Goal: Information Seeking & Learning: Learn about a topic

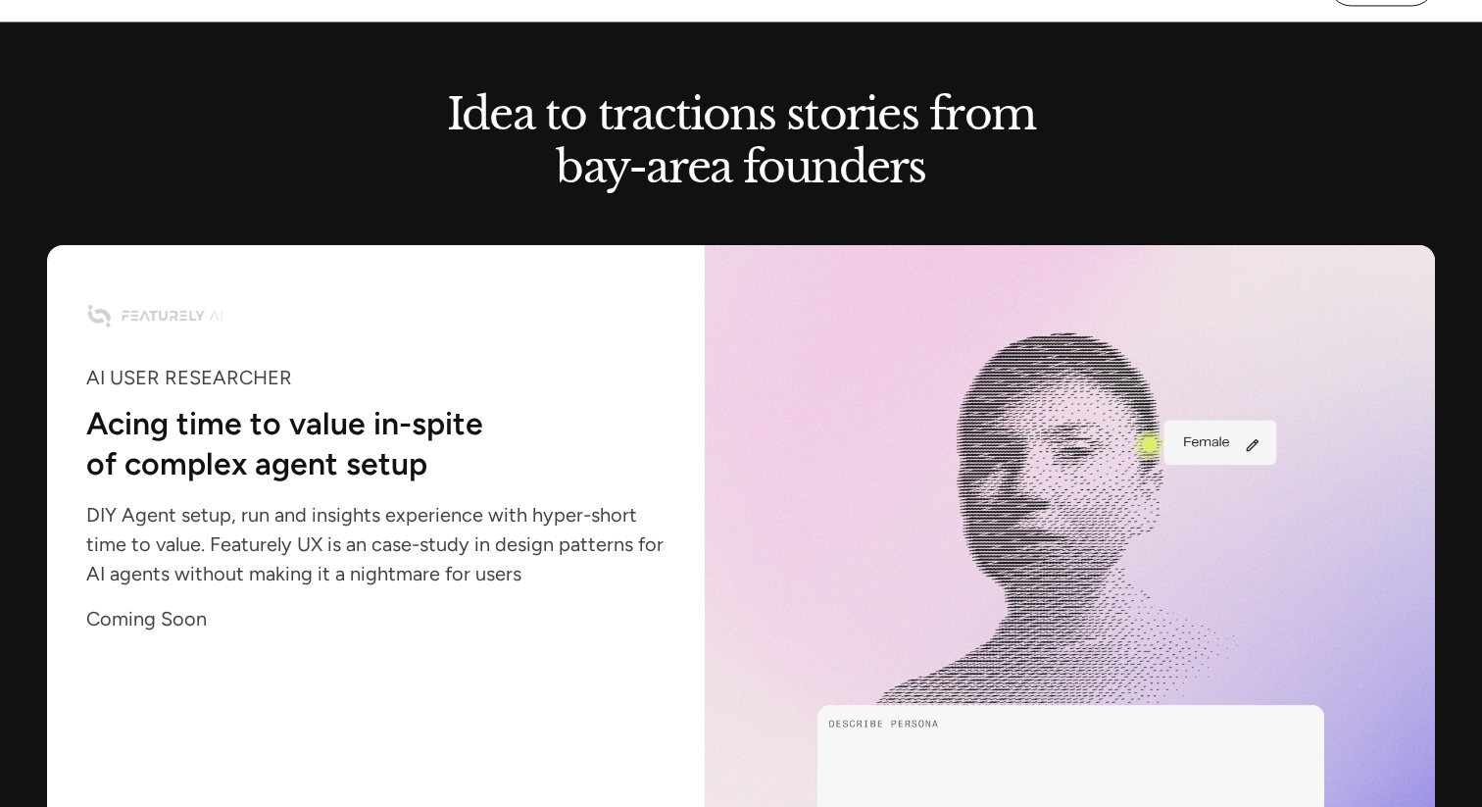
scroll to position [1887, 0]
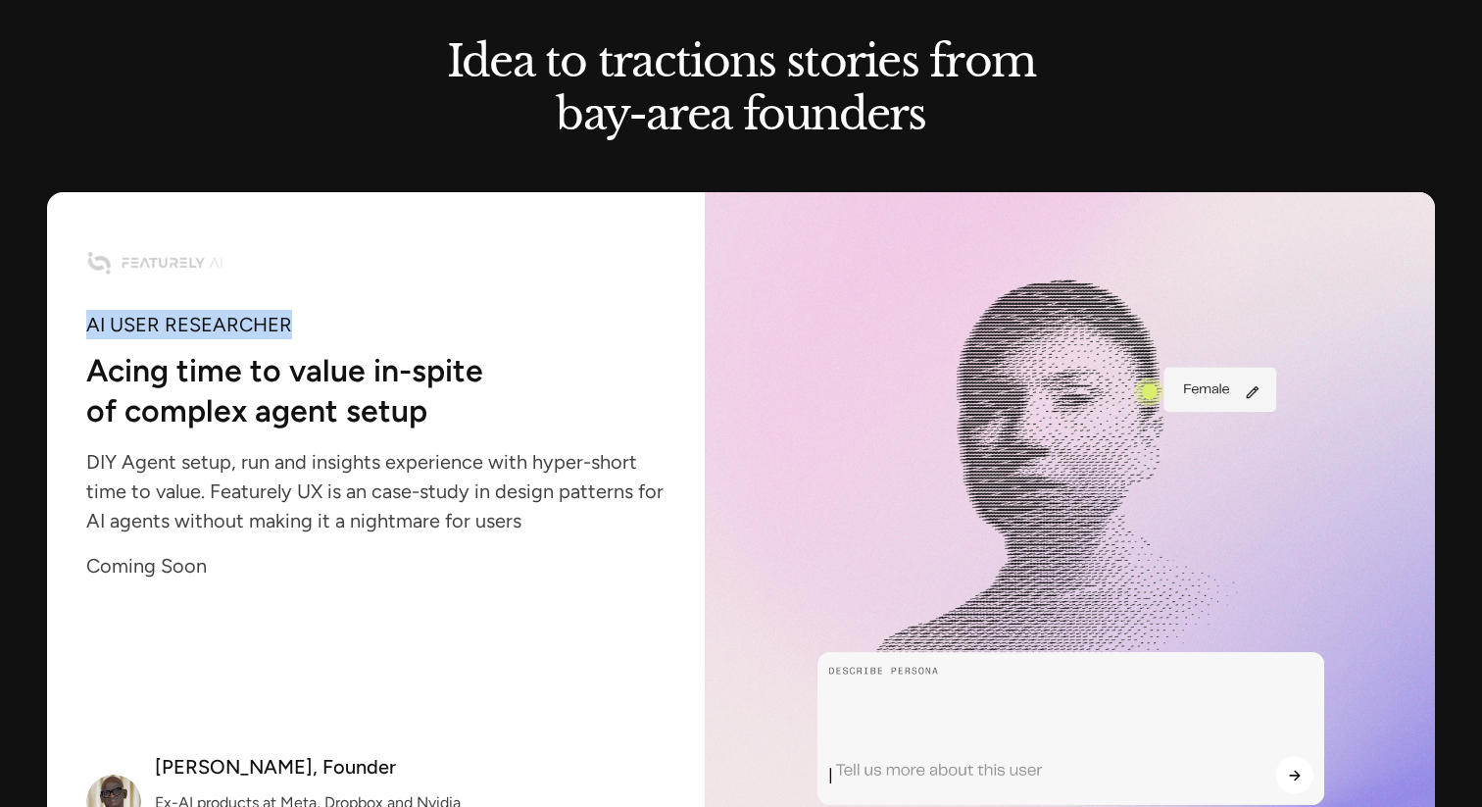
drag, startPoint x: 88, startPoint y: 331, endPoint x: 286, endPoint y: 336, distance: 198.1
click at [286, 331] on div "AI USER RESEARCHER" at bounding box center [375, 325] width 579 height 14
drag, startPoint x: 298, startPoint y: 330, endPoint x: 92, endPoint y: 333, distance: 205.9
click at [92, 331] on div "AI USER RESEARCHER" at bounding box center [375, 325] width 579 height 14
click at [272, 772] on div "Krishna Namasivayam, Founder" at bounding box center [275, 767] width 241 height 14
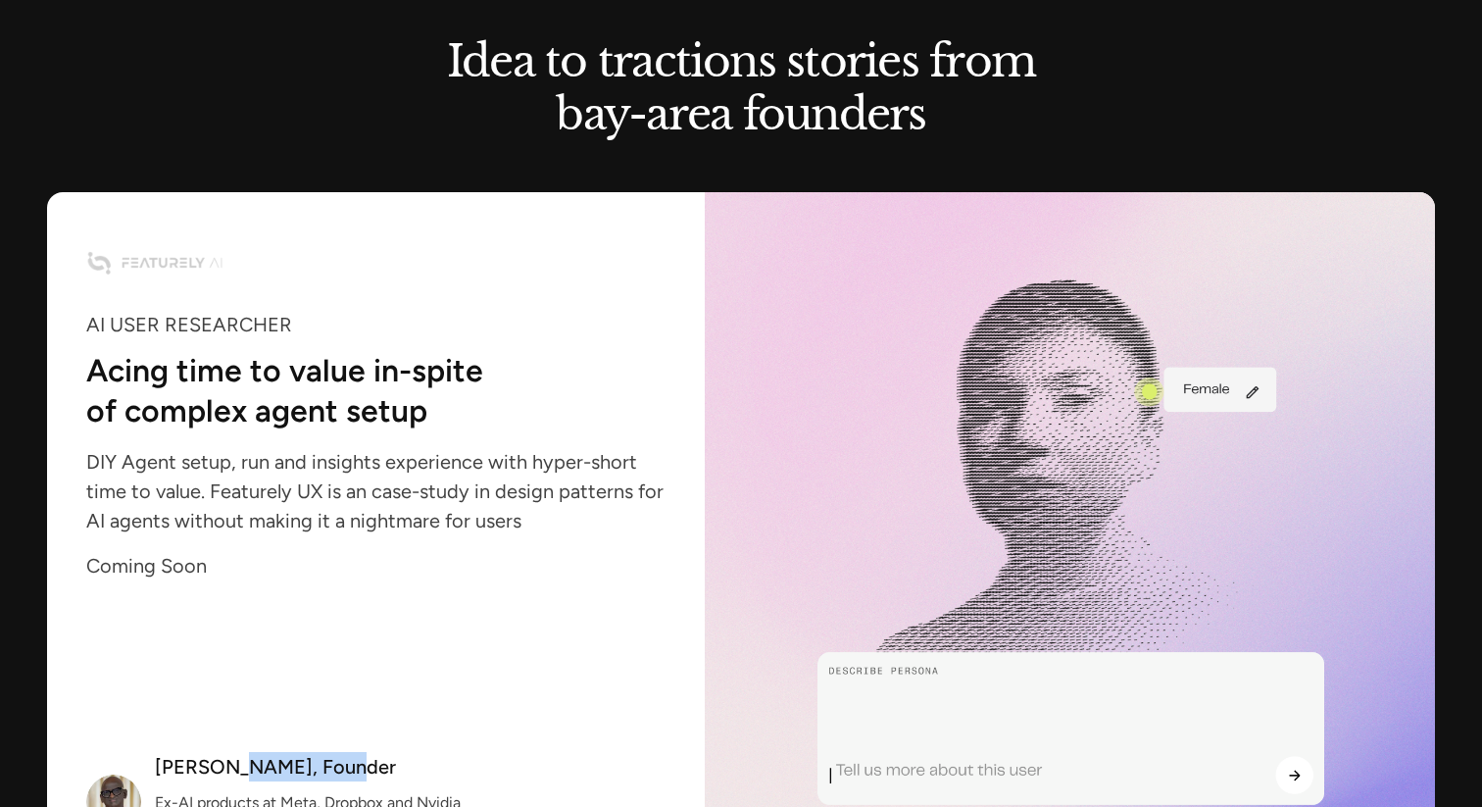
click at [272, 772] on div "Krishna Namasivayam, Founder" at bounding box center [275, 767] width 241 height 14
drag, startPoint x: 228, startPoint y: 766, endPoint x: 327, endPoint y: 768, distance: 99.0
click at [327, 768] on div "Krishna Namasivayam, Founder" at bounding box center [275, 767] width 241 height 14
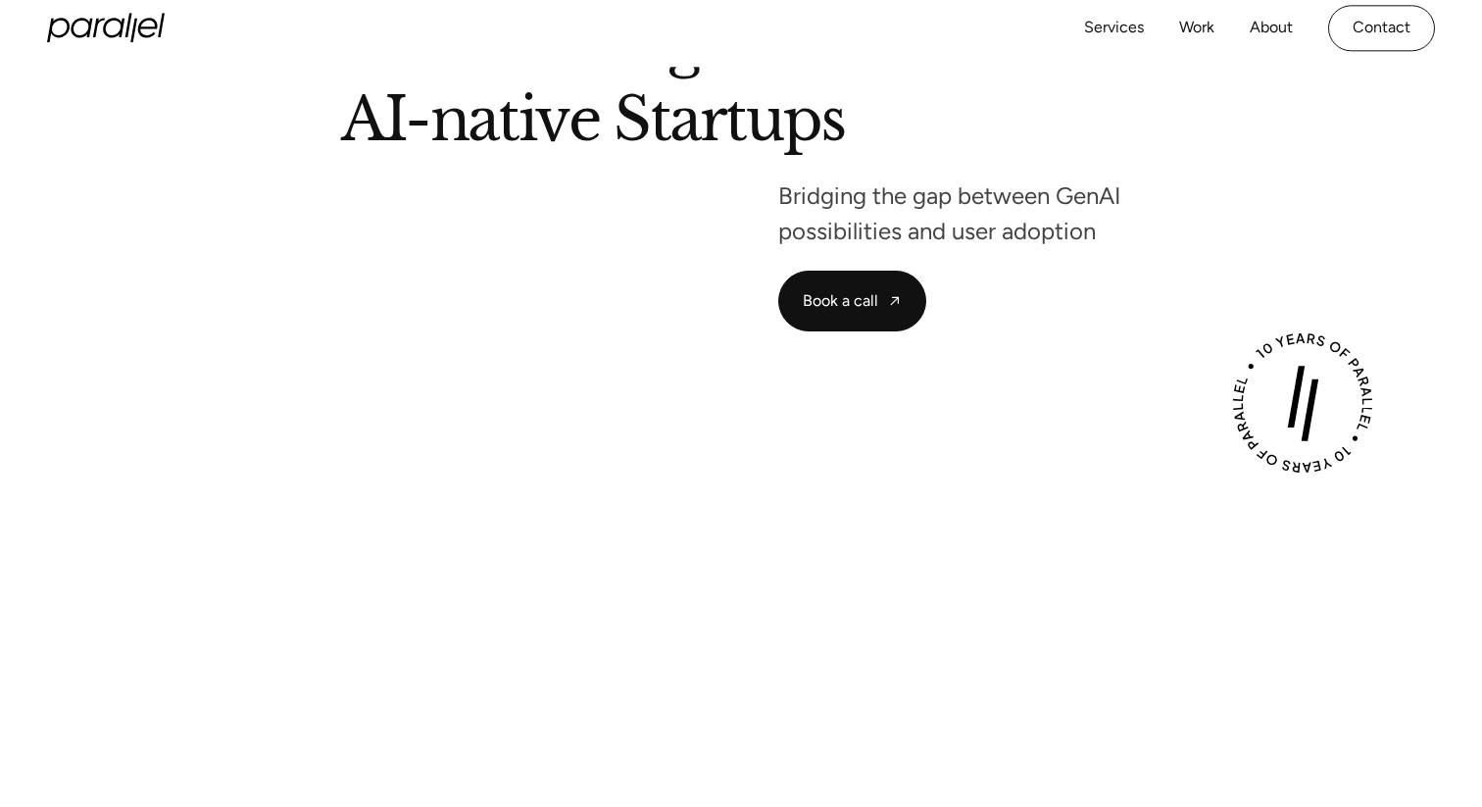
scroll to position [0, 0]
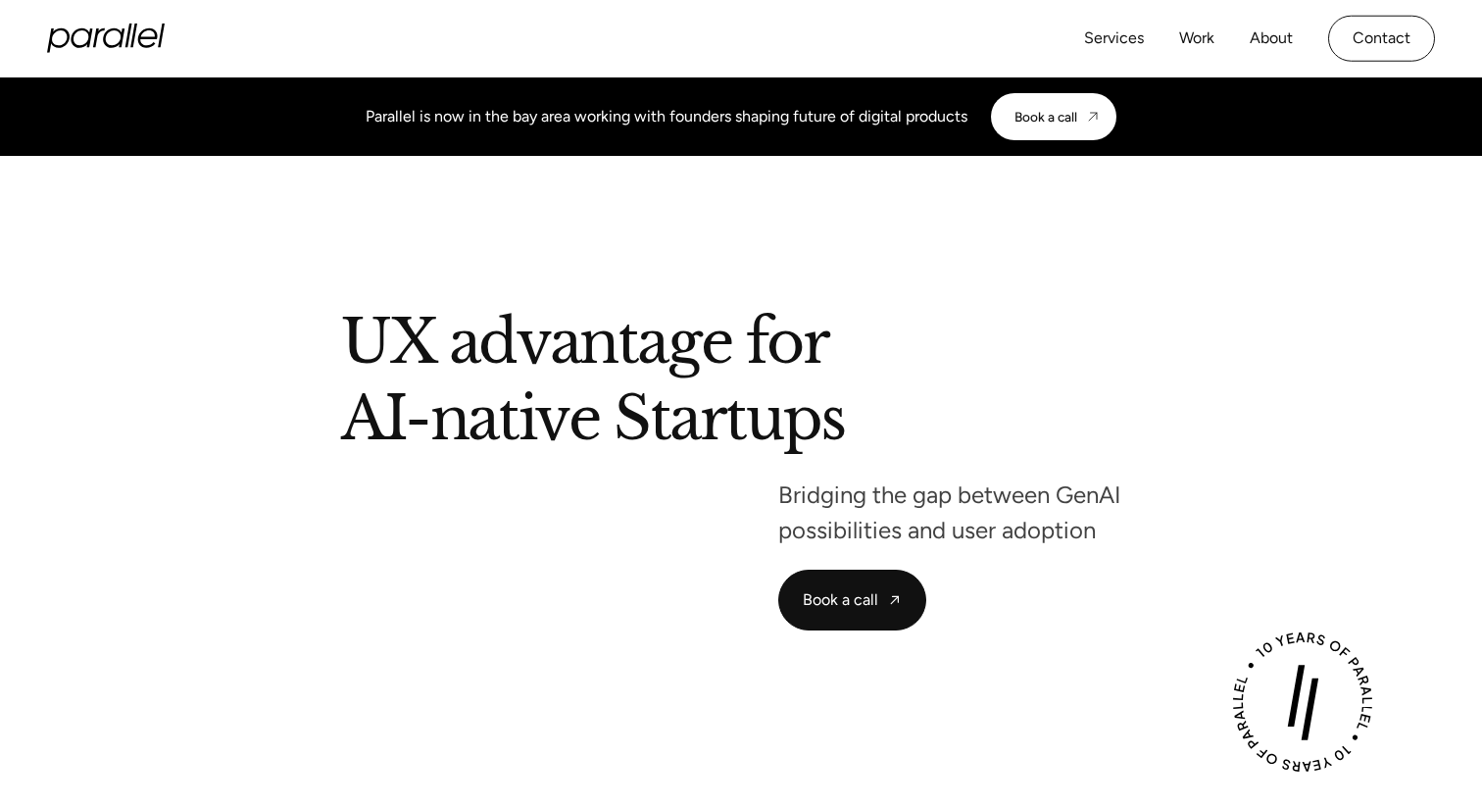
click at [125, 40] on icon "home" at bounding box center [106, 38] width 118 height 29
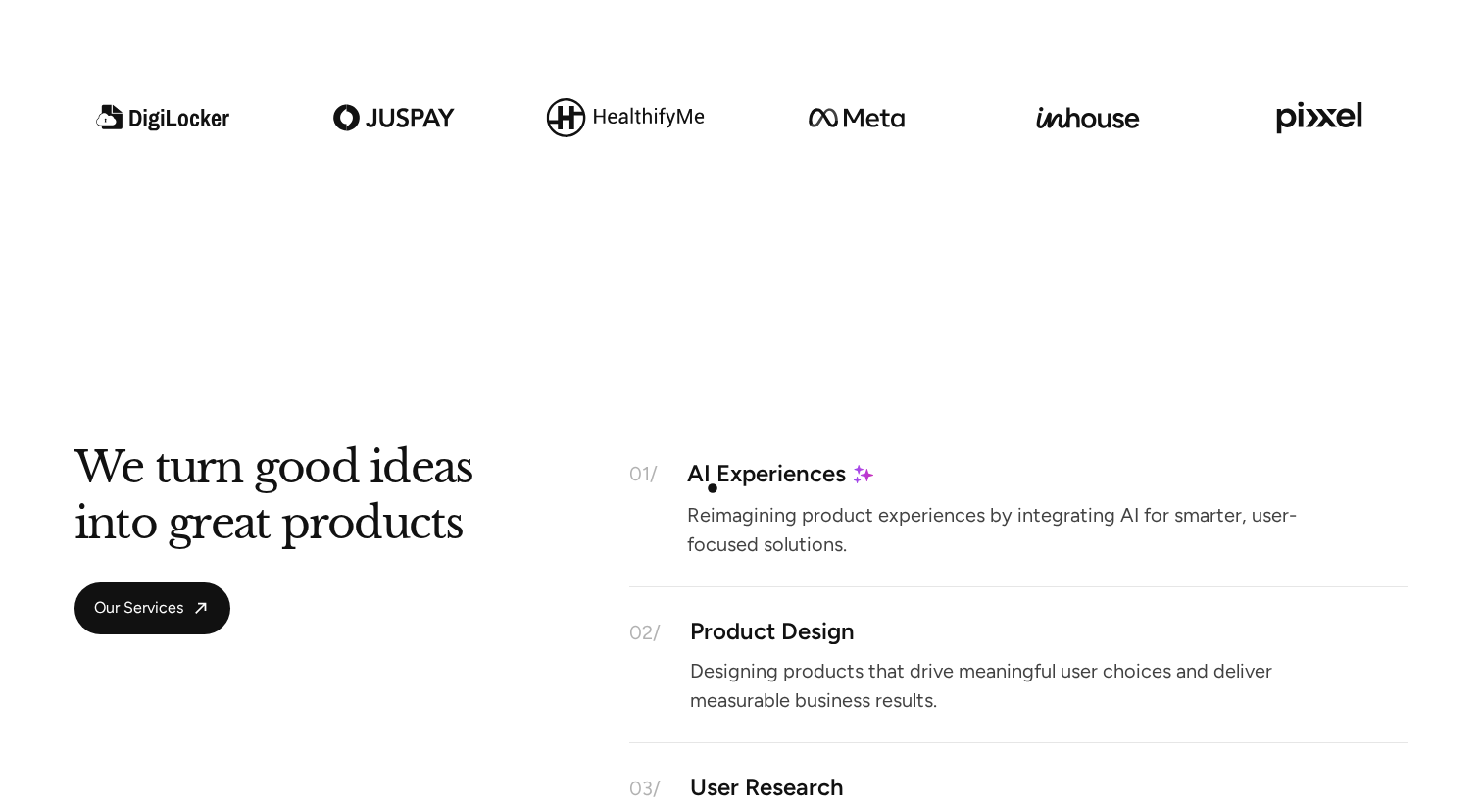
scroll to position [1513, 0]
